Goal: Ask a question

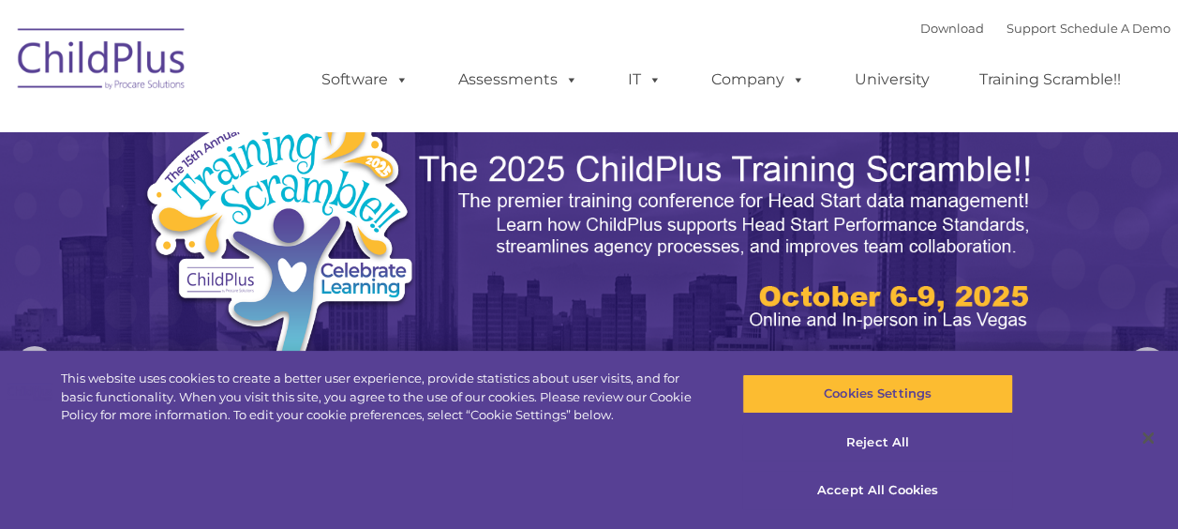
select select "MEDIUM"
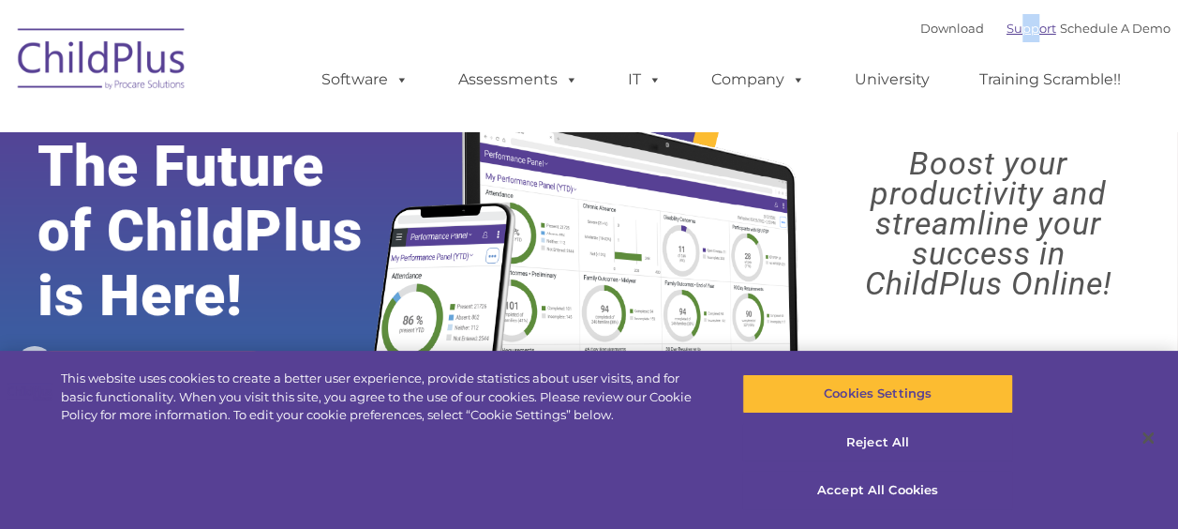
drag, startPoint x: 1009, startPoint y: 39, endPoint x: 999, endPoint y: 21, distance: 21.0
click at [999, 21] on div "Download Support | Schedule A Demo " at bounding box center [1046, 28] width 250 height 28
click at [1009, 31] on link "Support" at bounding box center [1032, 28] width 50 height 15
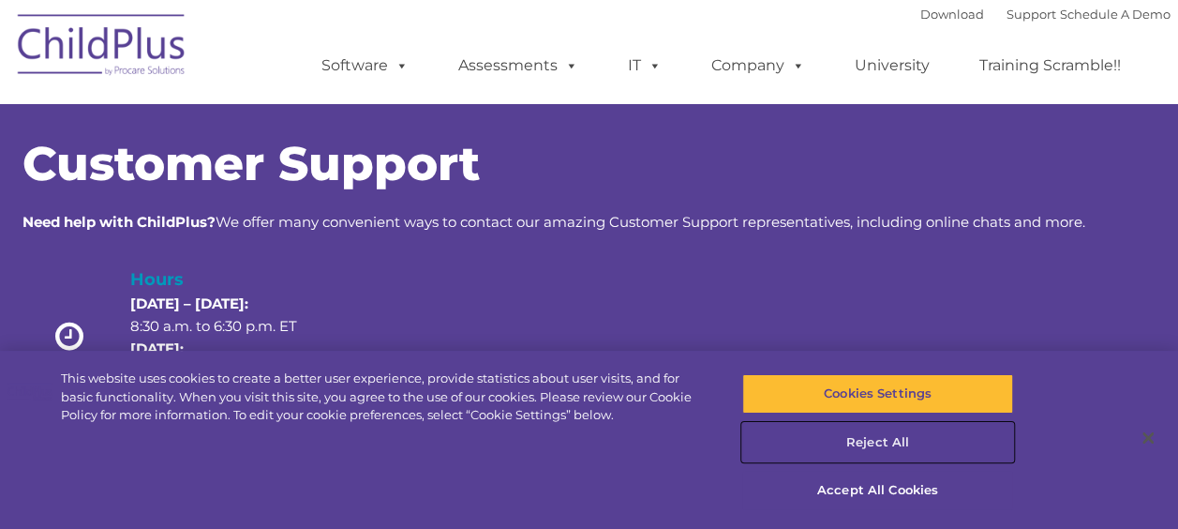
click at [915, 444] on button "Reject All" at bounding box center [877, 442] width 271 height 39
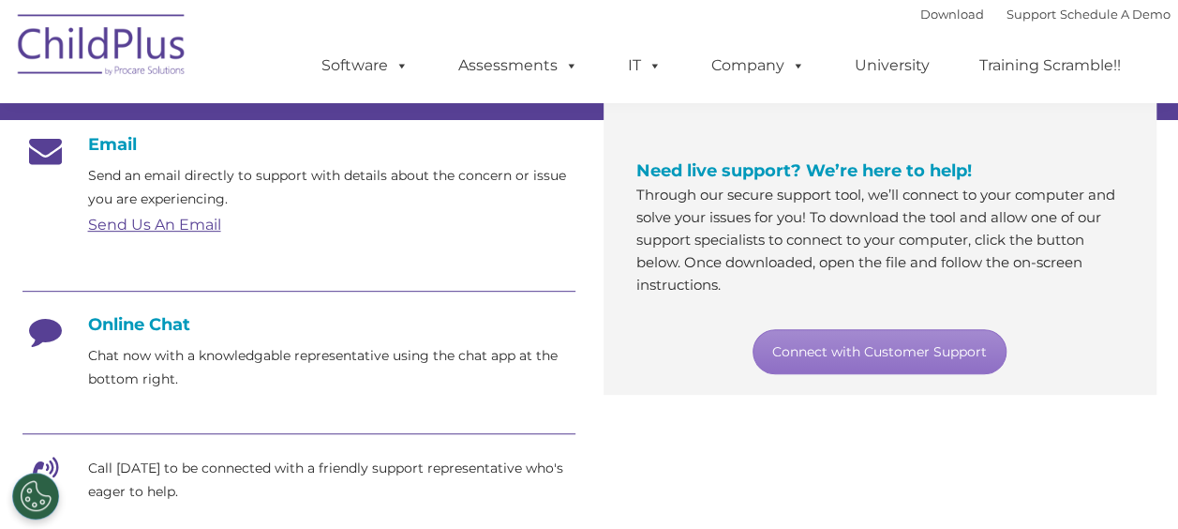
scroll to position [310, 0]
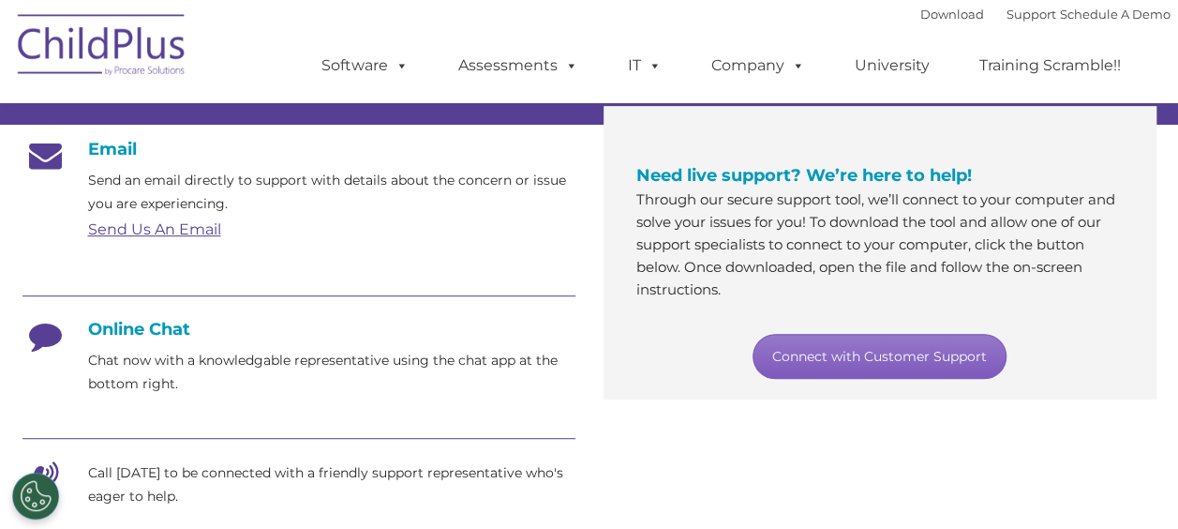
click at [951, 358] on link "Connect with Customer Support" at bounding box center [880, 356] width 254 height 45
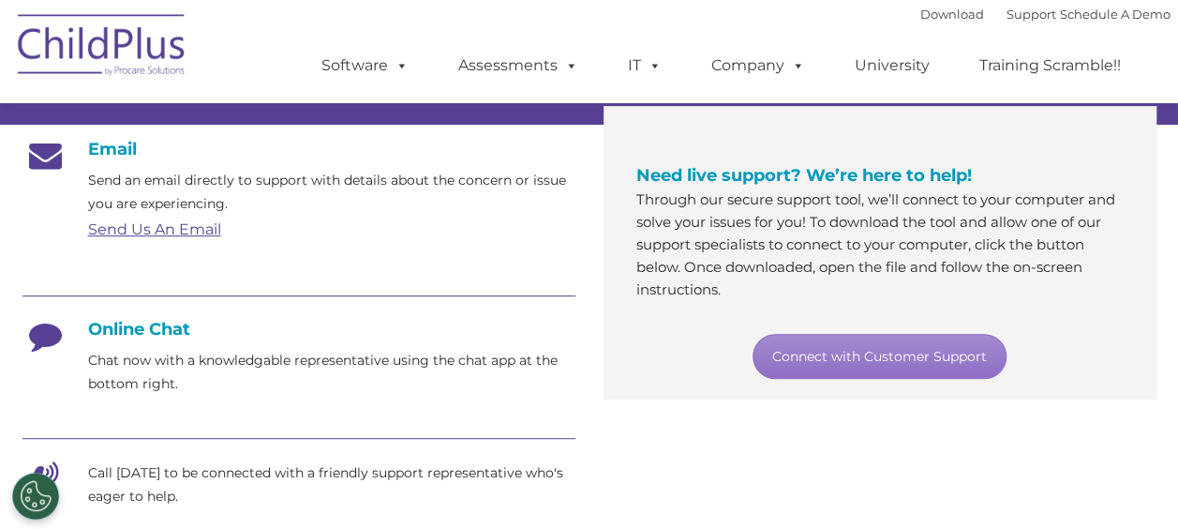
click at [1165, 257] on div "Need live support? We’re here to help! Through our secure support tool, we’ll c…" at bounding box center [880, 269] width 581 height 261
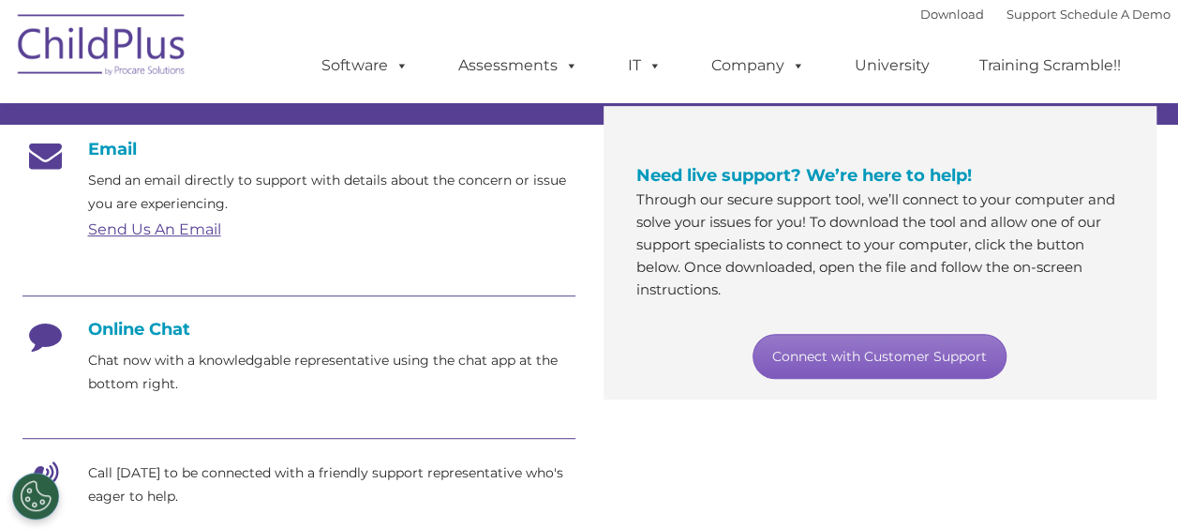
click at [921, 350] on link "Connect with Customer Support" at bounding box center [880, 356] width 254 height 45
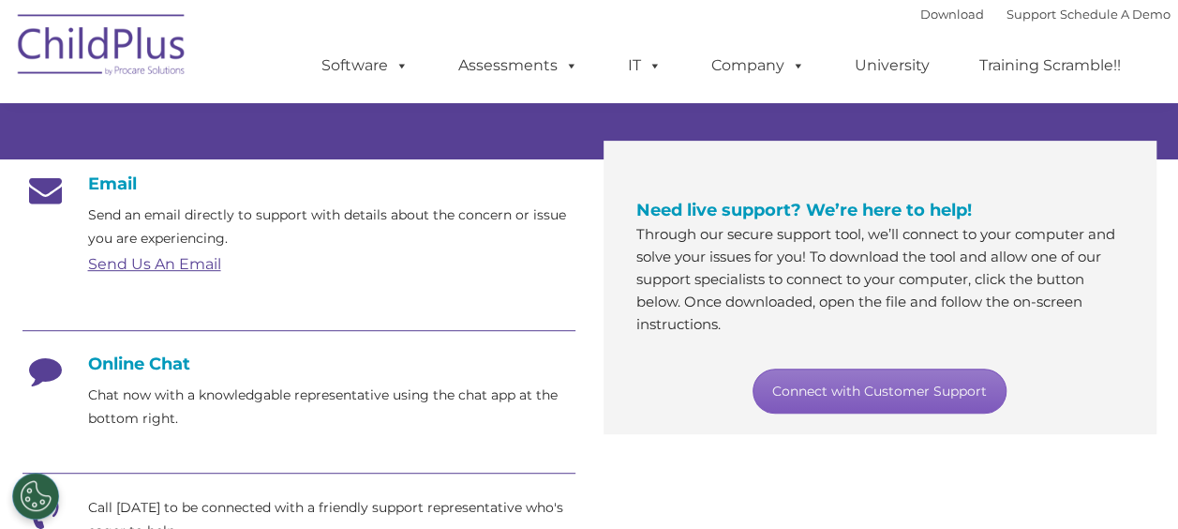
scroll to position [269, 0]
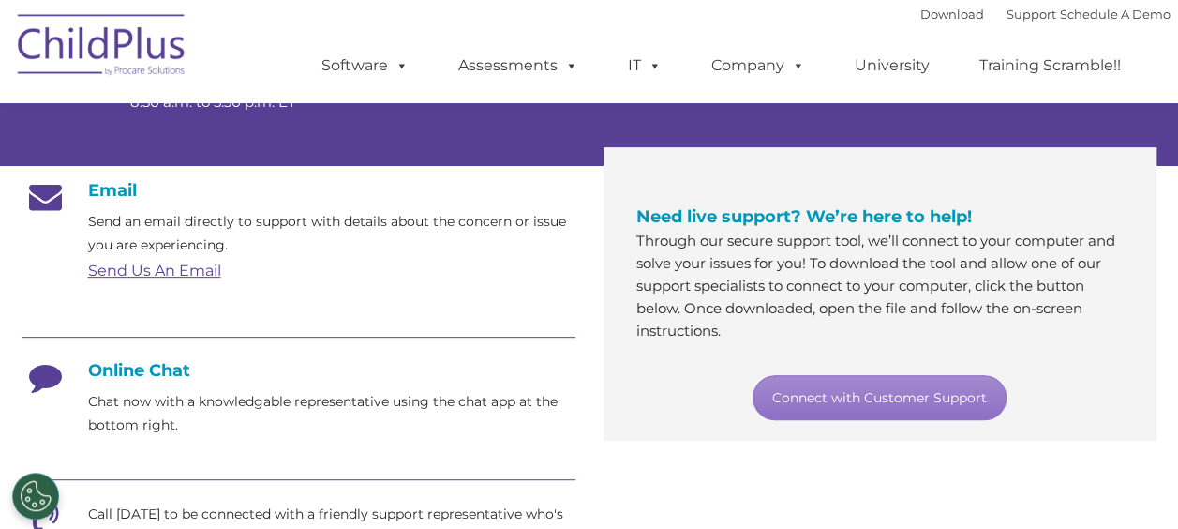
click at [157, 375] on h4 "Online Chat" at bounding box center [298, 370] width 553 height 21
click at [191, 426] on p "Chat now with a knowledgable representative using the chat app at the bottom ri…" at bounding box center [331, 413] width 487 height 47
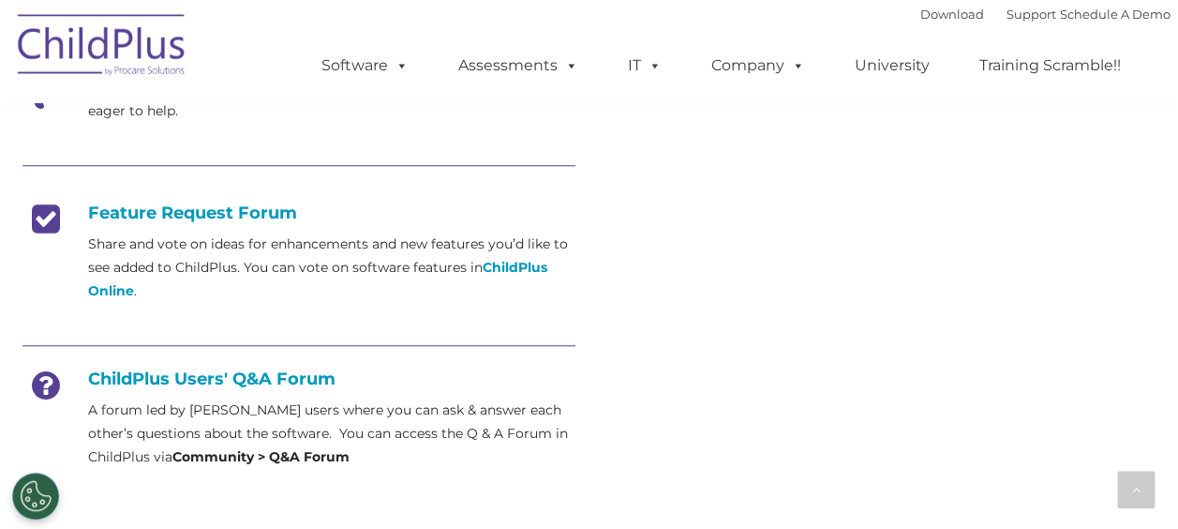
scroll to position [687, 0]
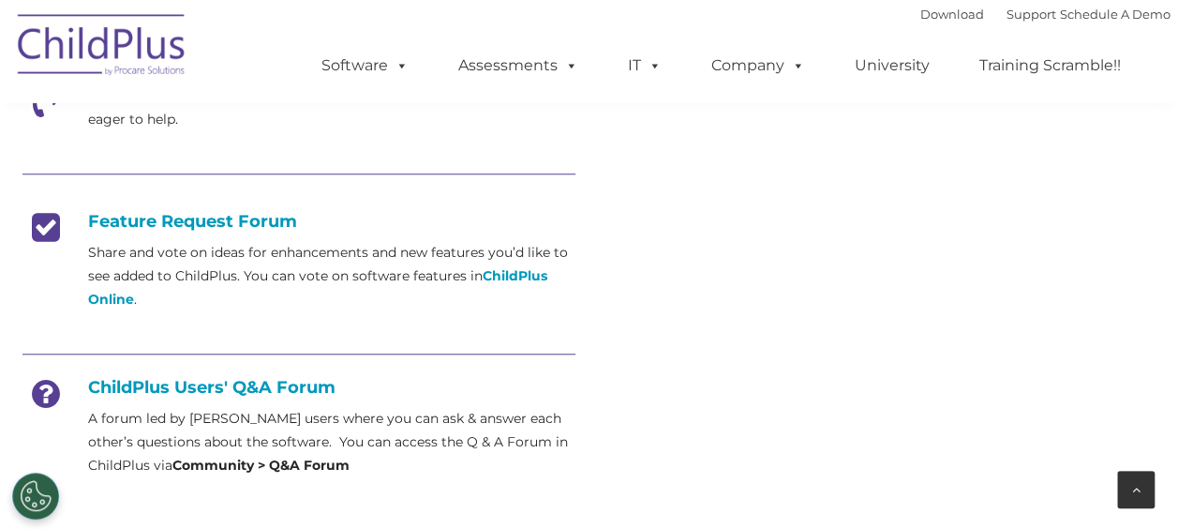
click at [1144, 485] on div at bounding box center [1135, 489] width 37 height 37
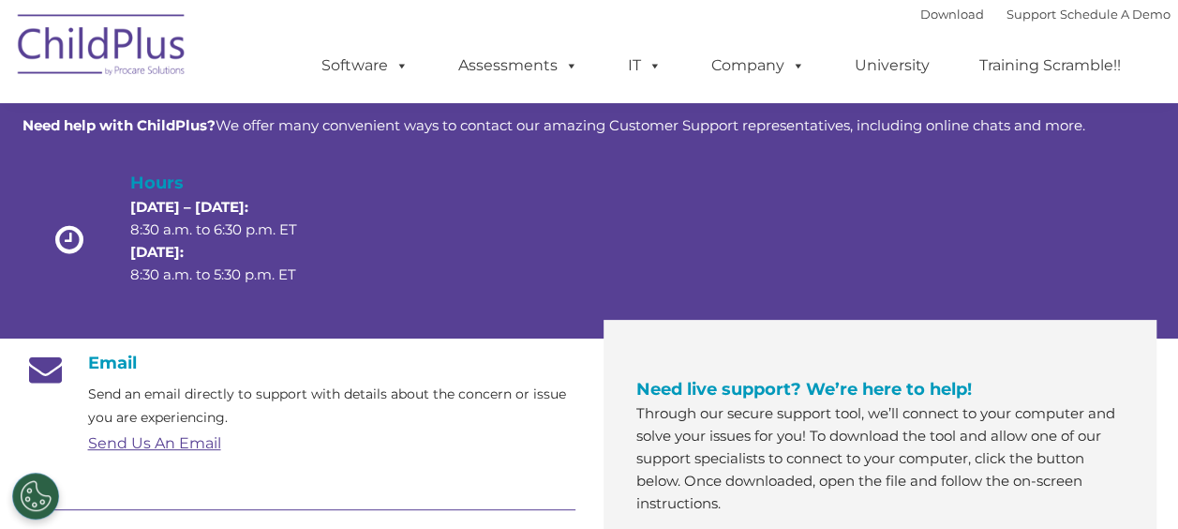
scroll to position [0, 0]
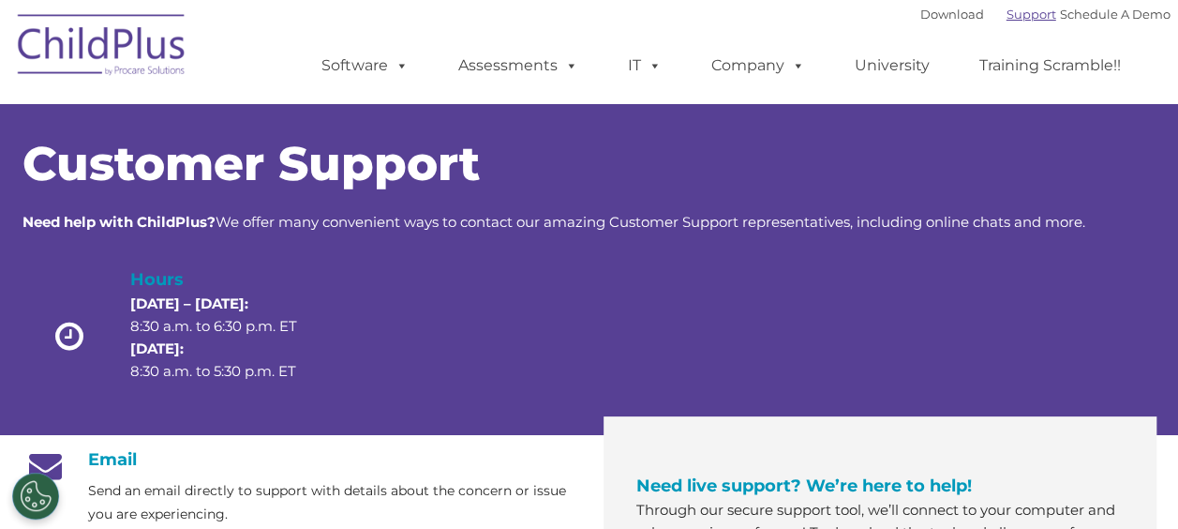
click at [1016, 12] on link "Support" at bounding box center [1032, 14] width 50 height 15
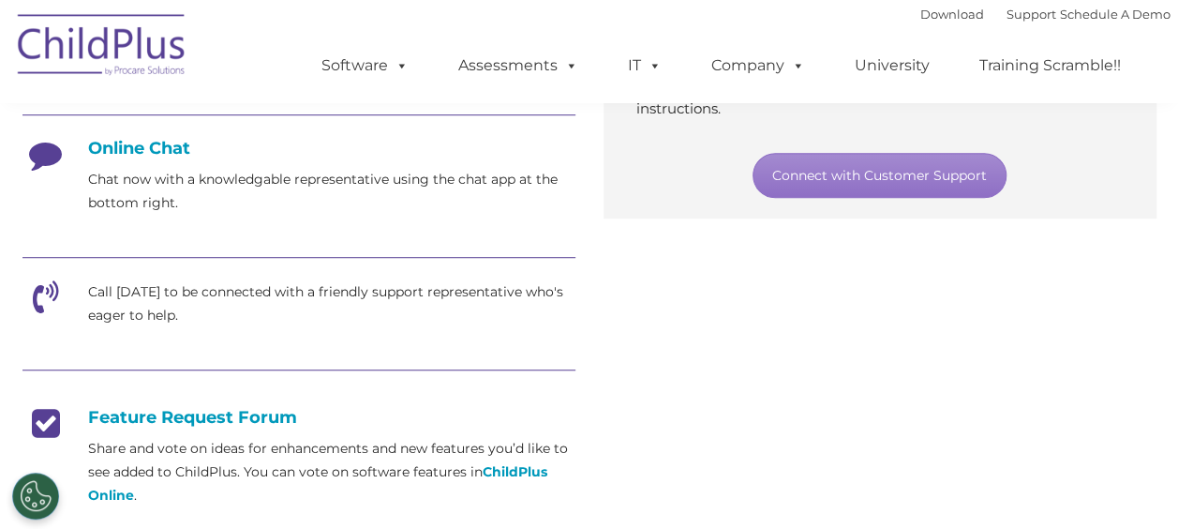
scroll to position [482, 0]
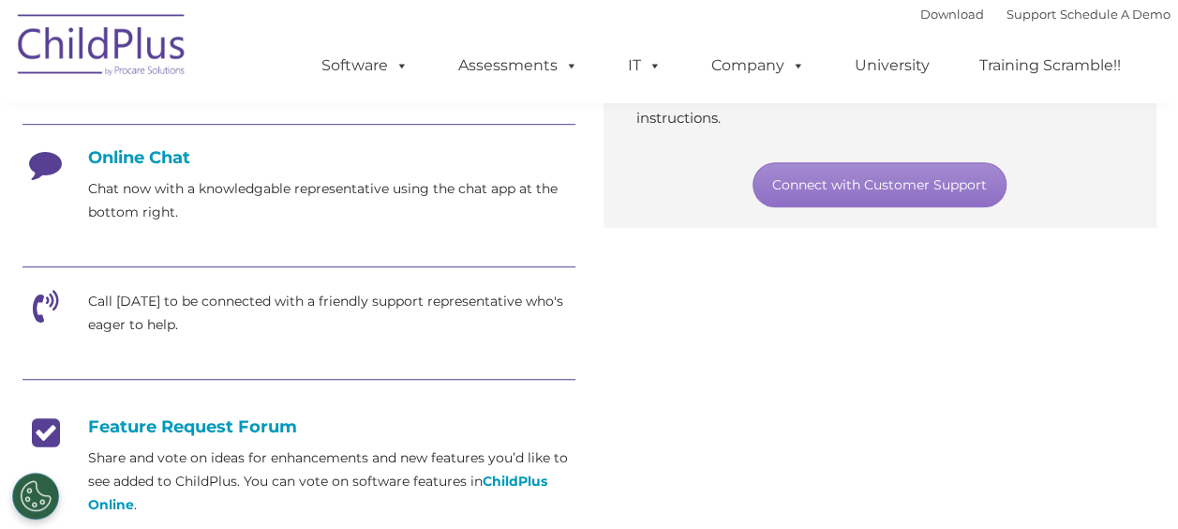
click at [43, 297] on icon at bounding box center [45, 313] width 47 height 47
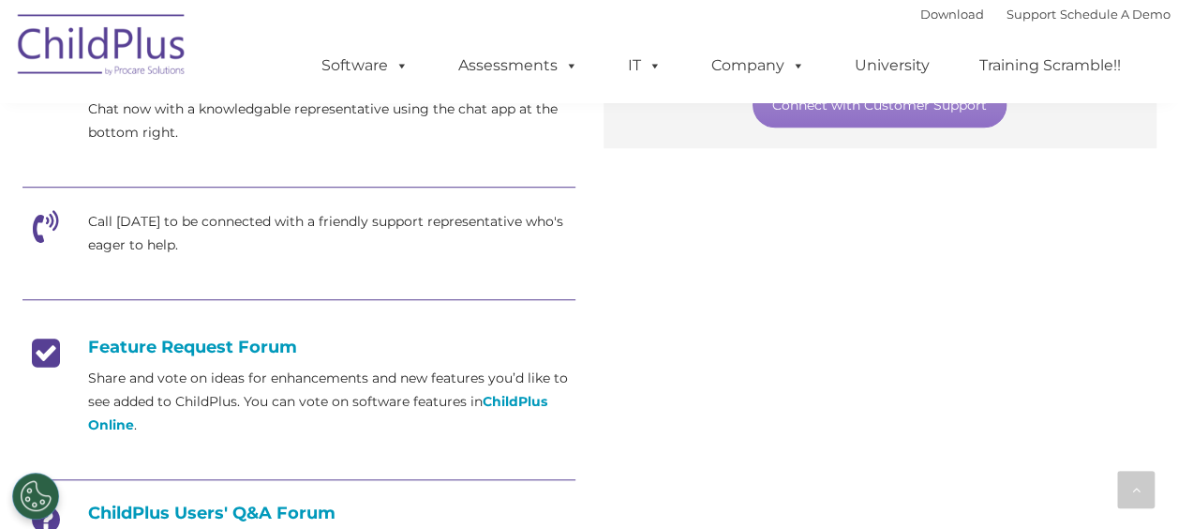
scroll to position [562, 0]
click at [215, 256] on div "Email Send an email directly to support with details about the concern or issue…" at bounding box center [298, 244] width 553 height 715
click at [204, 244] on p "Call [DATE] to be connected with a friendly support representative who's eager …" at bounding box center [331, 232] width 487 height 47
click at [58, 219] on icon at bounding box center [45, 232] width 47 height 47
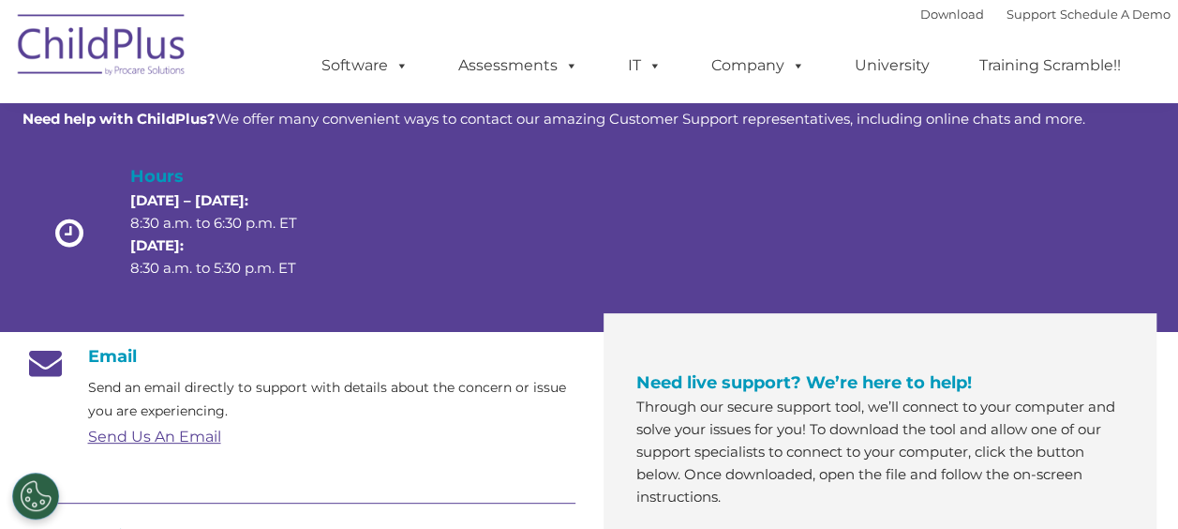
scroll to position [103, 0]
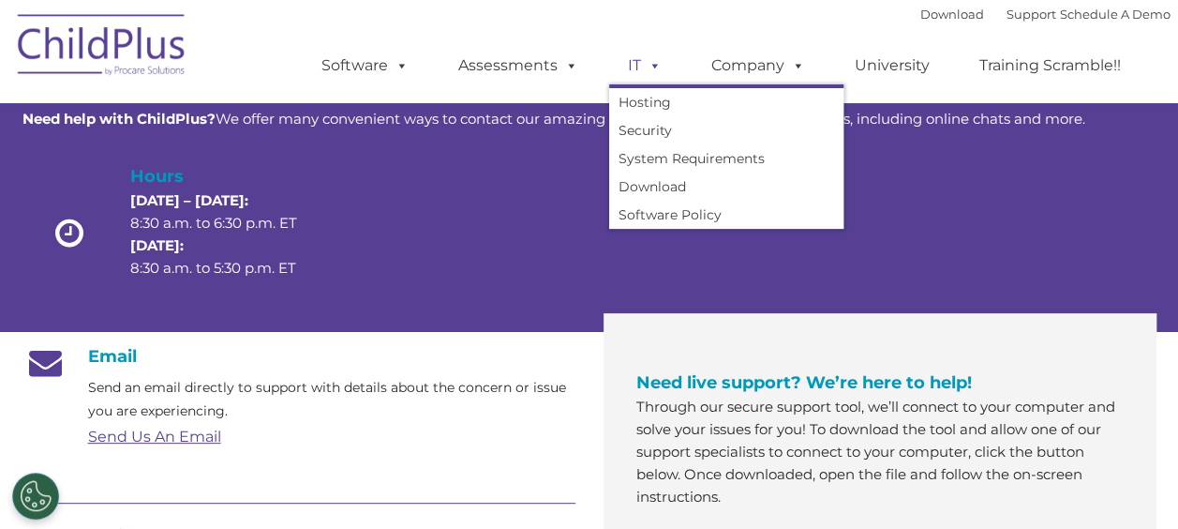
click at [652, 71] on span at bounding box center [651, 65] width 21 height 18
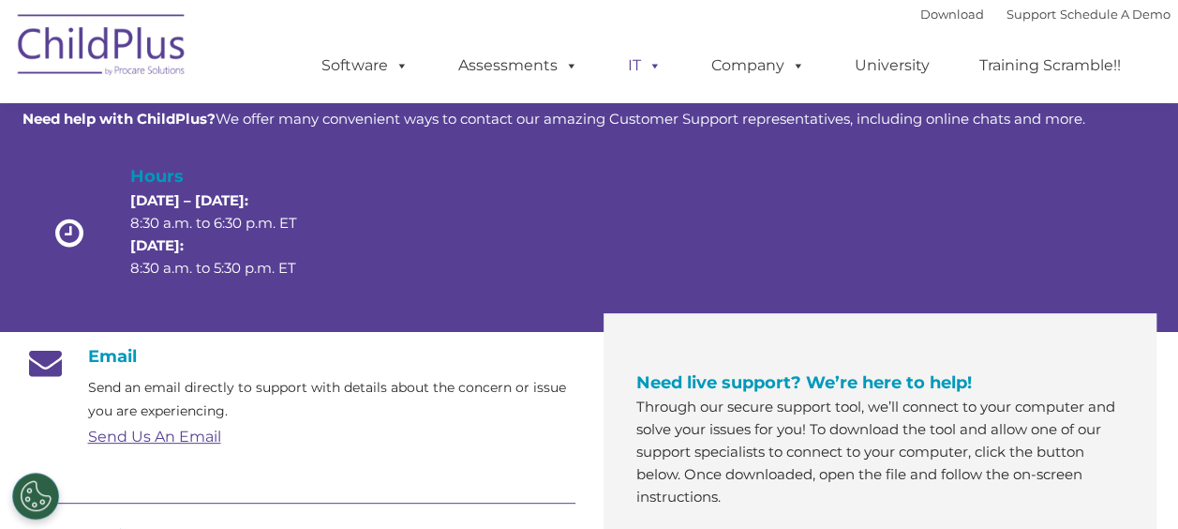
click at [652, 71] on span at bounding box center [651, 65] width 21 height 18
click at [1007, 17] on link "Support" at bounding box center [1032, 14] width 50 height 15
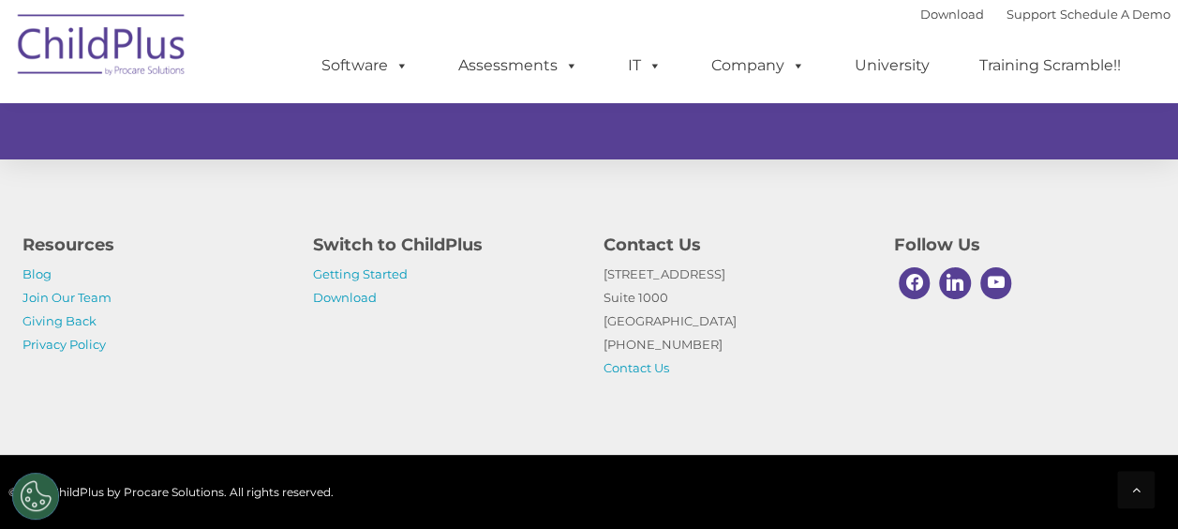
scroll to position [1317, 0]
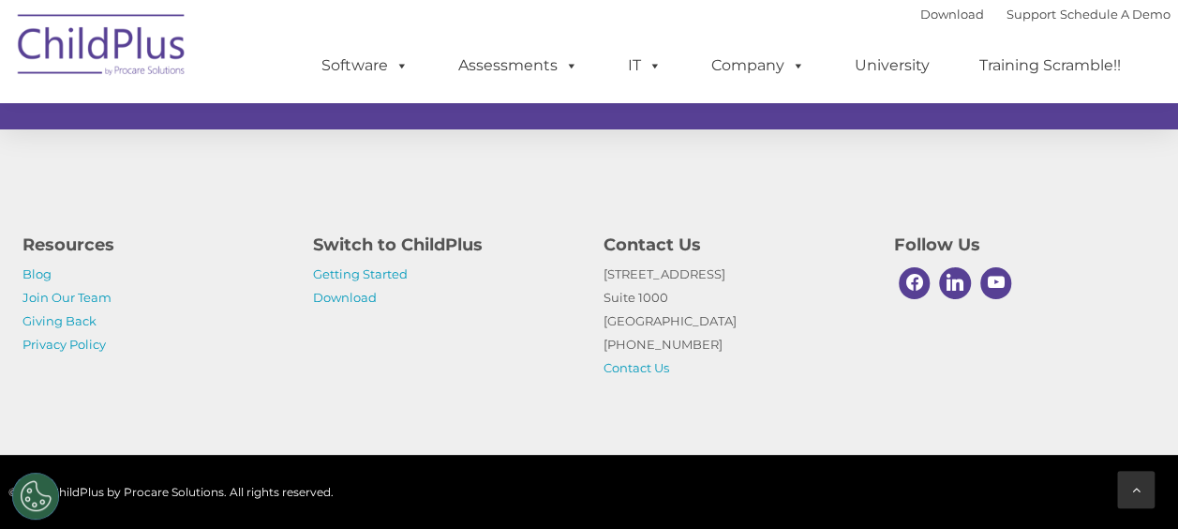
click at [1132, 492] on icon at bounding box center [1136, 489] width 8 height 13
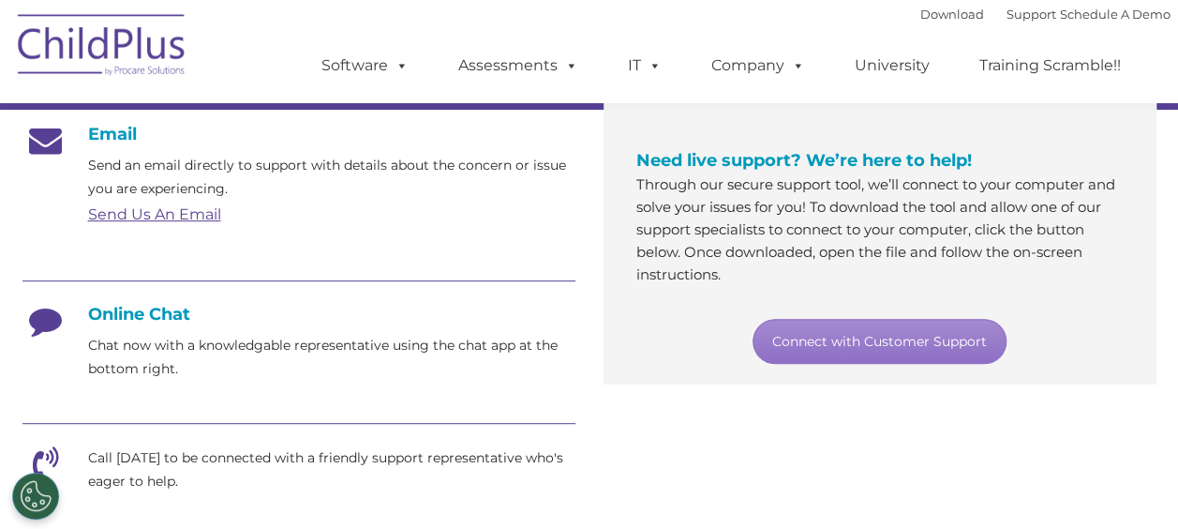
scroll to position [321, 0]
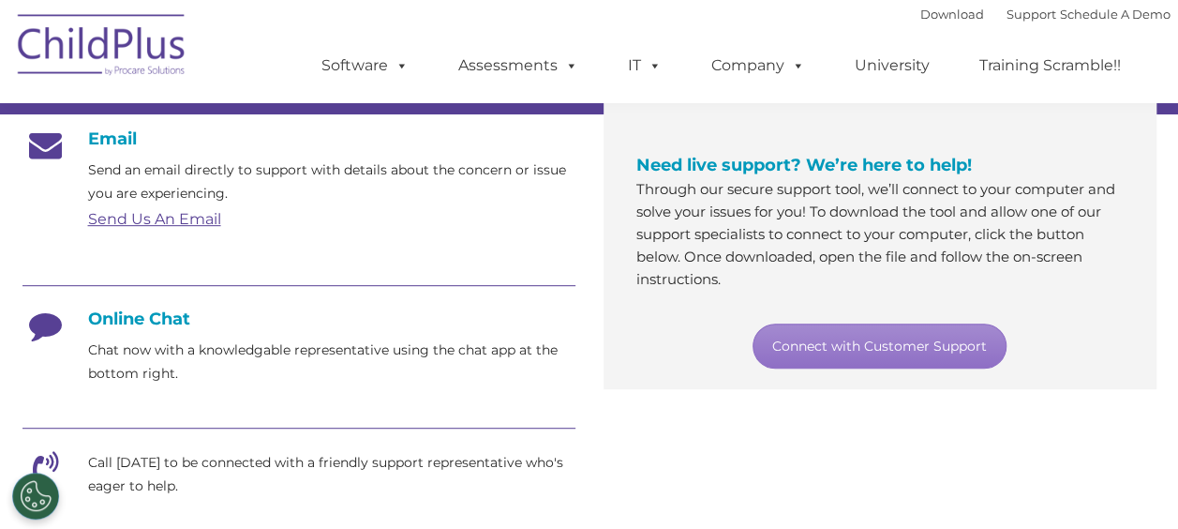
click at [179, 217] on link "Send Us An Email" at bounding box center [154, 219] width 133 height 18
click at [304, 283] on div at bounding box center [298, 287] width 553 height 42
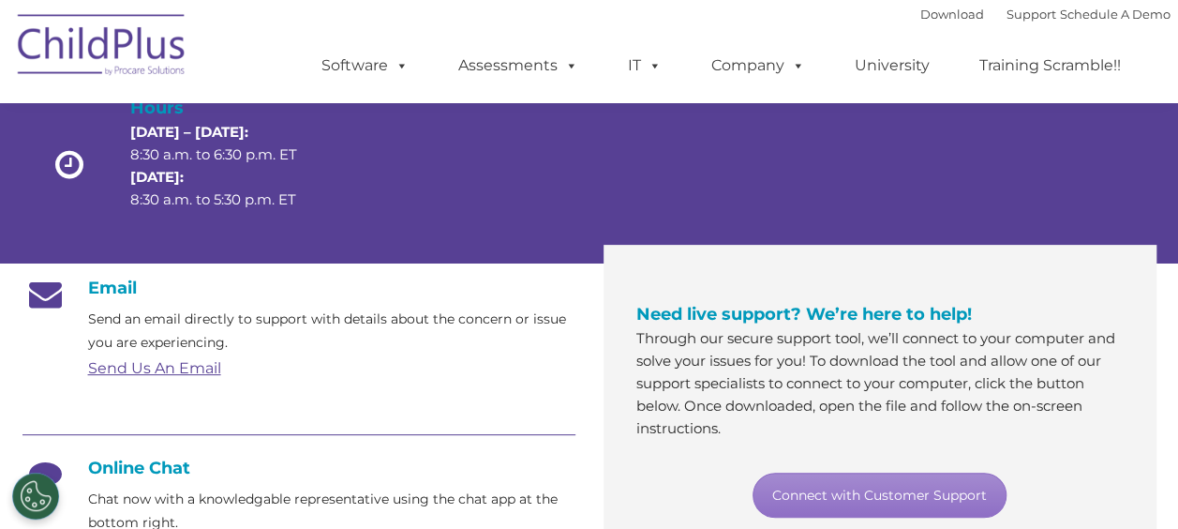
scroll to position [0, 0]
